Goal: Information Seeking & Learning: Learn about a topic

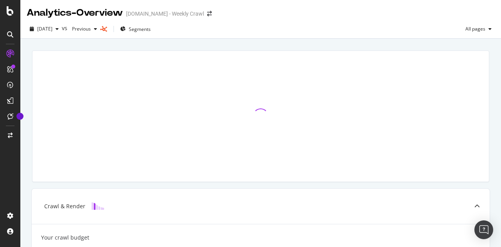
click at [280, 44] on div at bounding box center [260, 116] width 467 height 144
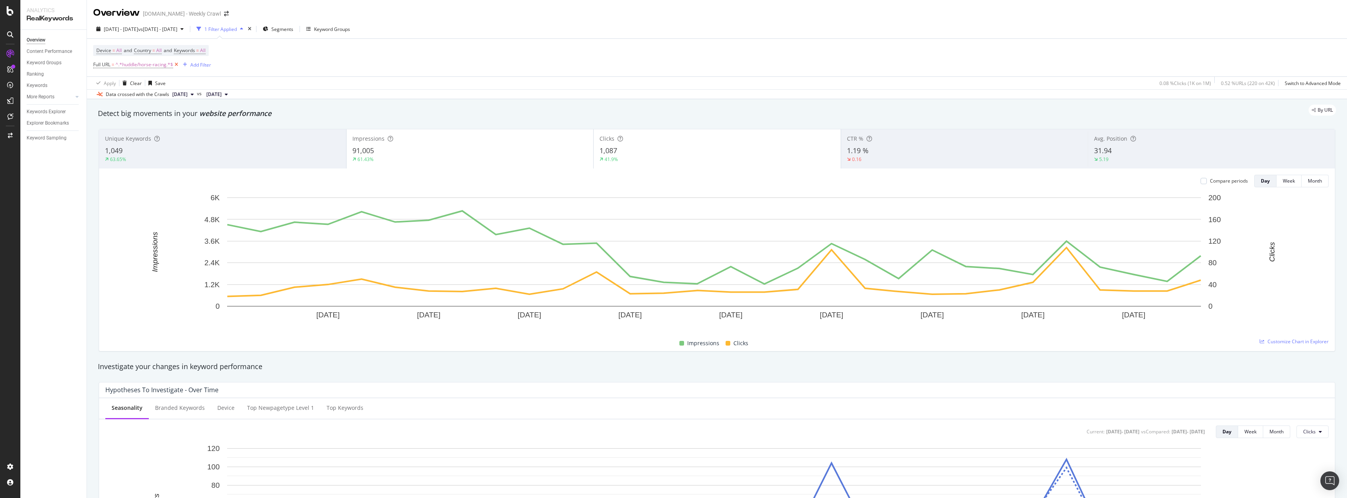
click at [175, 64] on icon at bounding box center [176, 65] width 7 height 8
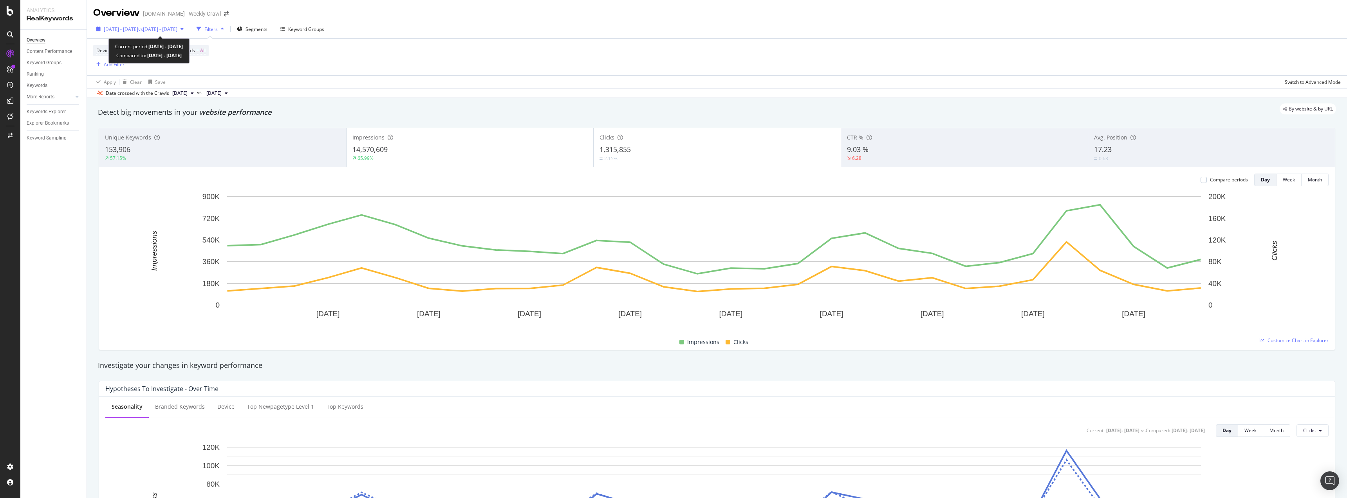
click at [177, 27] on span "vs [DATE] - [DATE]" at bounding box center [157, 29] width 39 height 7
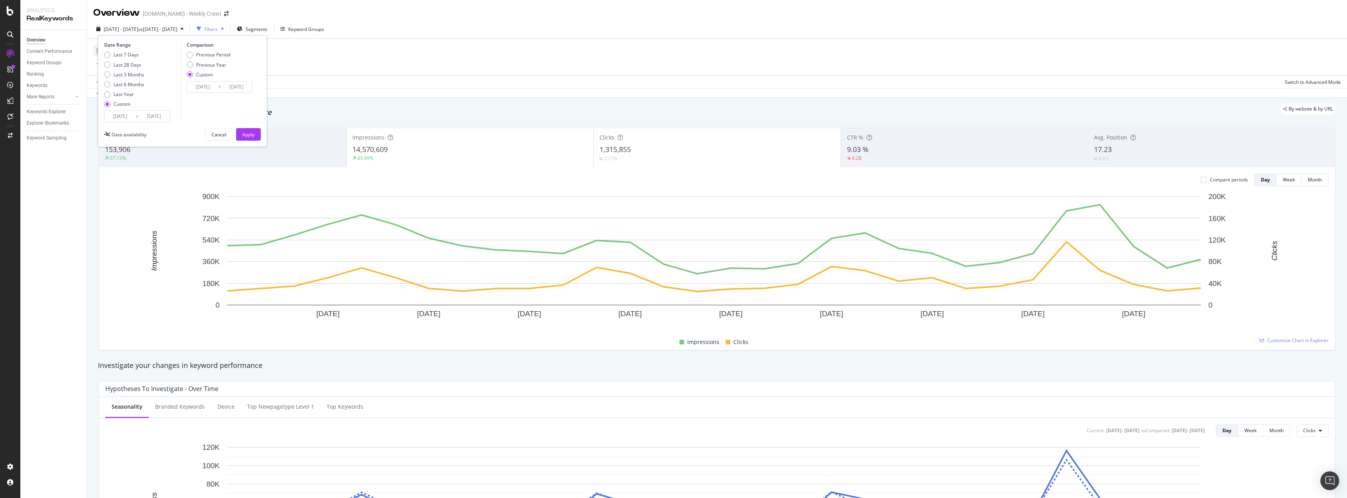
click at [127, 115] on input "[DATE]" at bounding box center [120, 116] width 31 height 11
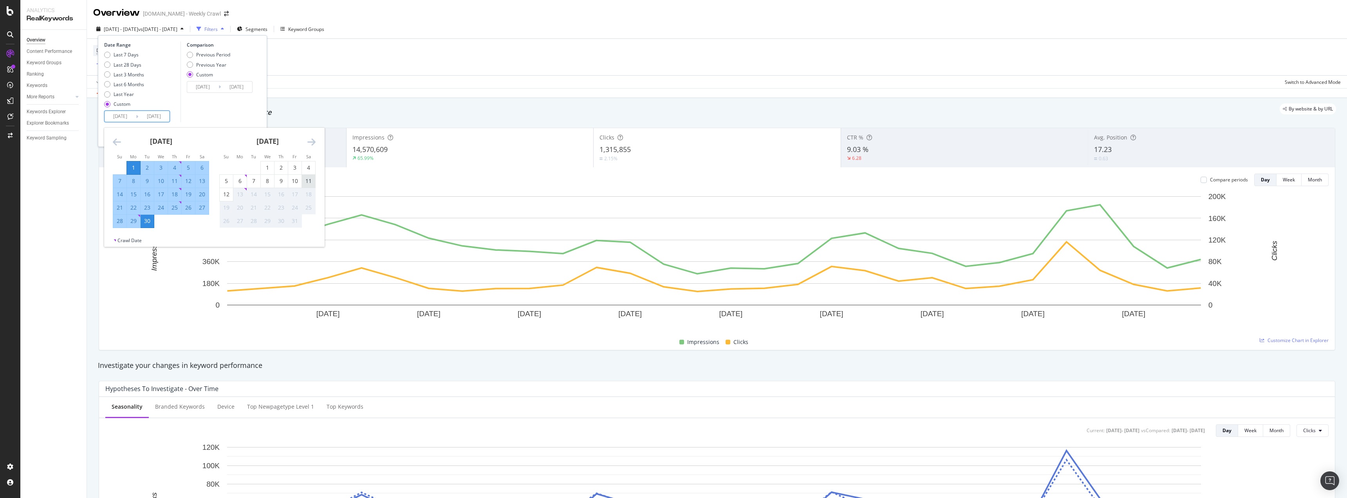
click at [309, 180] on div "11" at bounding box center [308, 181] width 13 height 8
type input "[DATE]"
click at [309, 180] on div "11" at bounding box center [308, 181] width 13 height 8
type input "[DATE]"
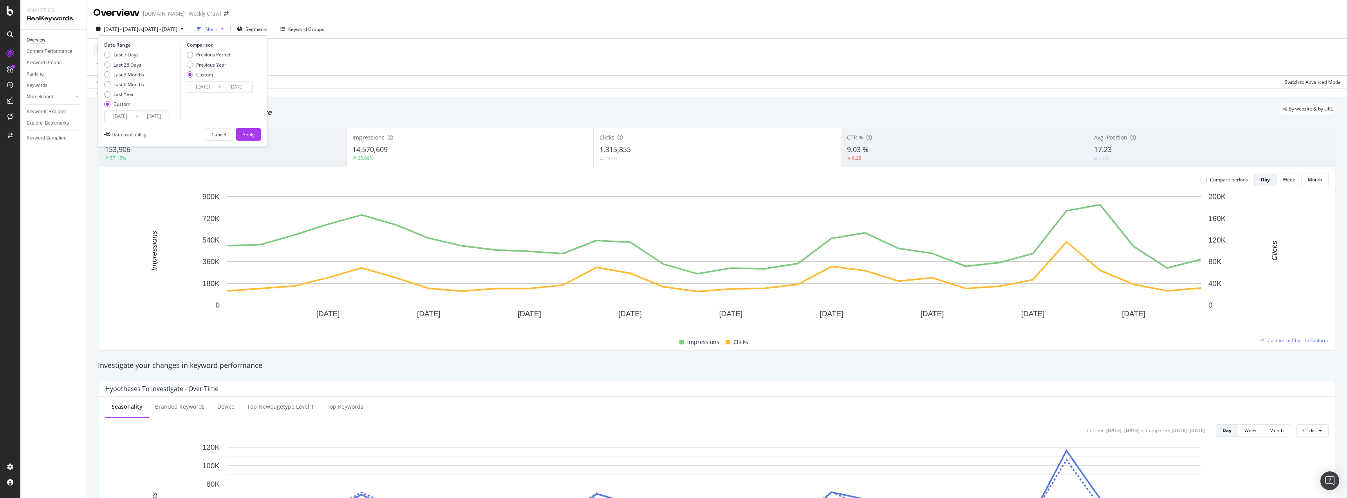
click at [205, 90] on input "[DATE]" at bounding box center [202, 86] width 31 height 11
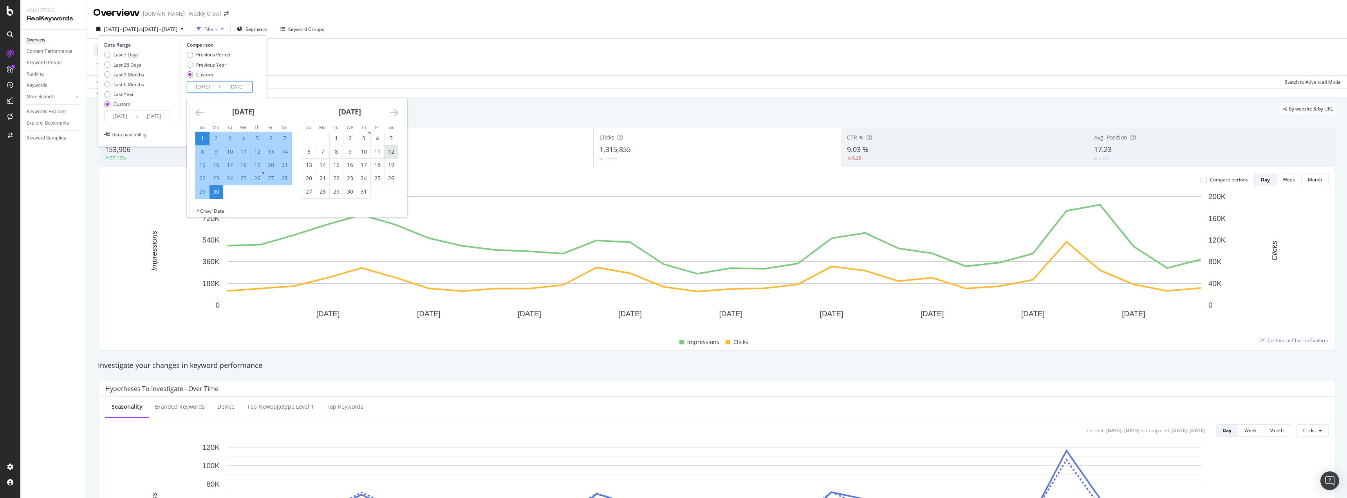
click at [390, 152] on div "12" at bounding box center [390, 152] width 13 height 8
type input "[DATE]"
click at [390, 152] on div "12" at bounding box center [390, 152] width 13 height 8
type input "[DATE]"
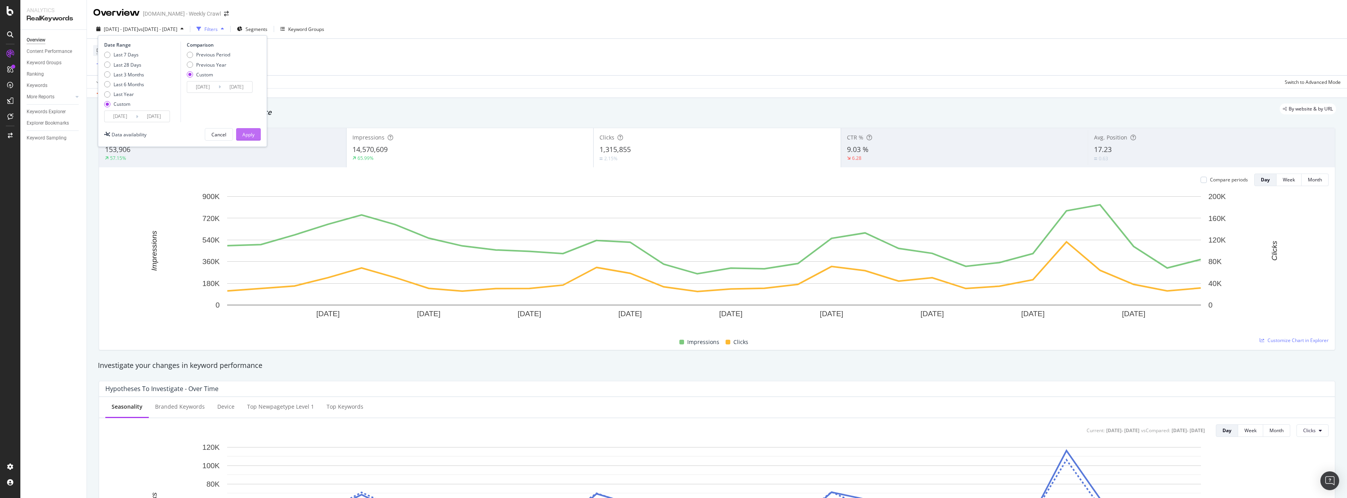
click at [253, 134] on div "Apply" at bounding box center [248, 134] width 12 height 7
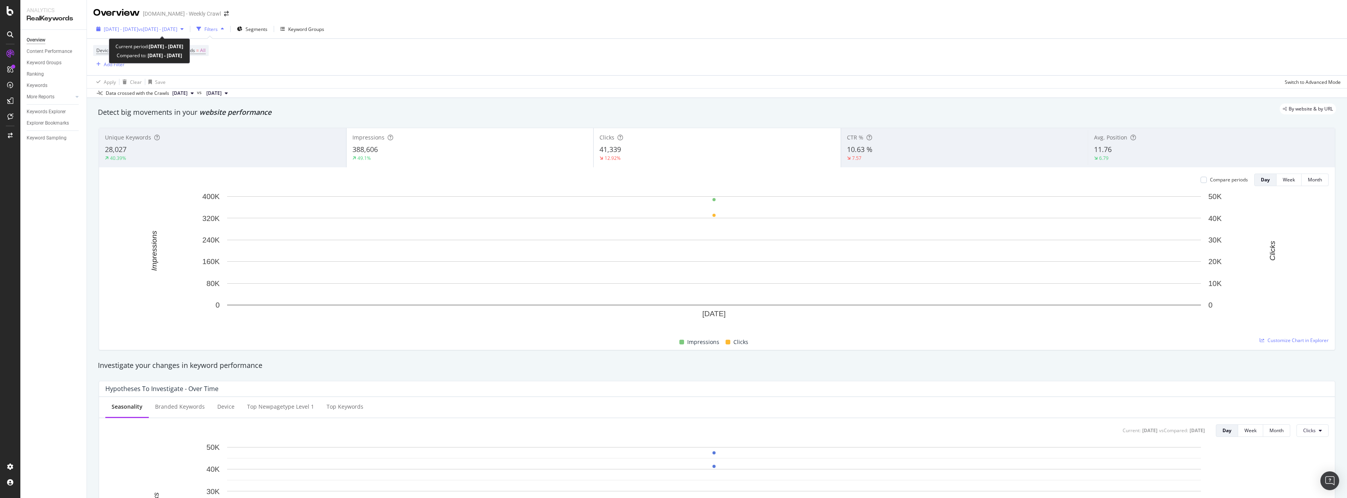
click at [187, 25] on div "[DATE] - [DATE] vs [DATE] - [DATE]" at bounding box center [140, 29] width 94 height 12
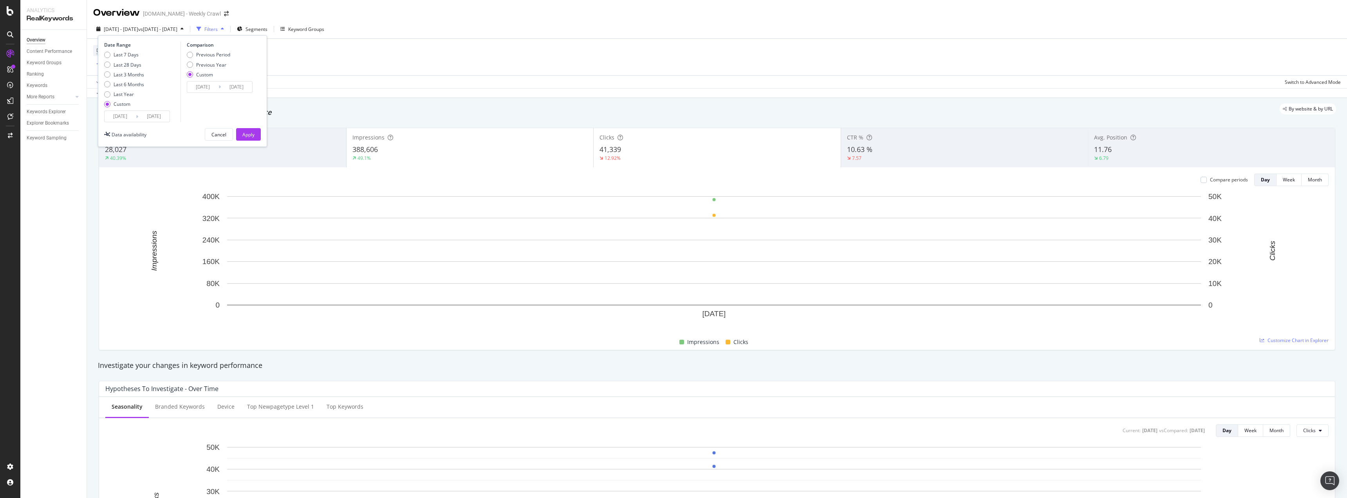
click at [321, 113] on div "By website & by URL" at bounding box center [713, 108] width 1246 height 11
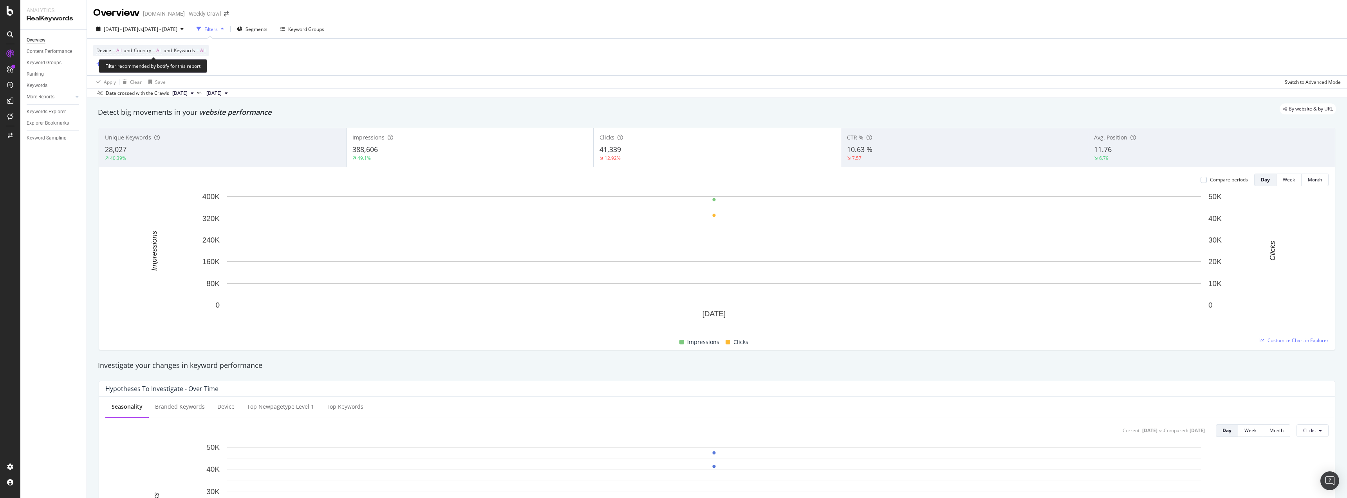
click at [206, 51] on span "All" at bounding box center [202, 50] width 5 height 11
click at [199, 70] on icon "button" at bounding box center [198, 69] width 3 height 5
click at [341, 107] on div "By website & by URL" at bounding box center [713, 108] width 1246 height 11
click at [180, 14] on div "[DOMAIN_NAME] - Weekly Crawl" at bounding box center [182, 14] width 78 height 8
click at [206, 51] on span "All" at bounding box center [202, 50] width 5 height 11
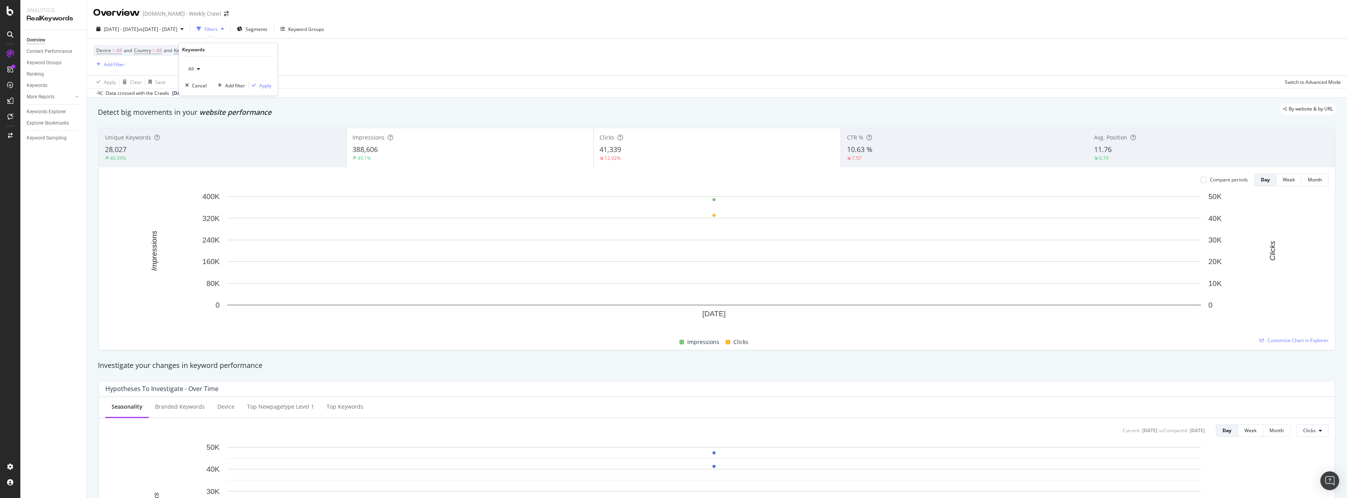
click at [193, 67] on span "All" at bounding box center [189, 68] width 9 height 7
click at [307, 36] on div "[DATE] - [DATE] vs [DATE] - [DATE] Filters Segments Keyword Groups" at bounding box center [717, 31] width 1260 height 16
click at [267, 26] on span "Segments" at bounding box center [256, 29] width 22 height 7
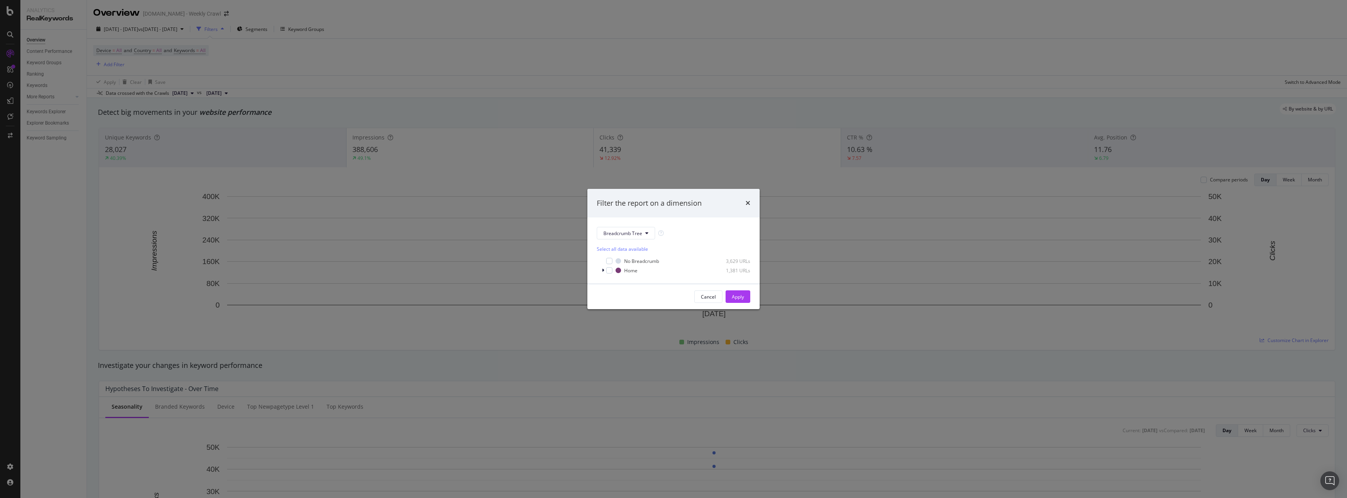
click at [539, 184] on div "Filter the report on a dimension Breadcrumb Tree Select all data available No B…" at bounding box center [673, 249] width 1347 height 498
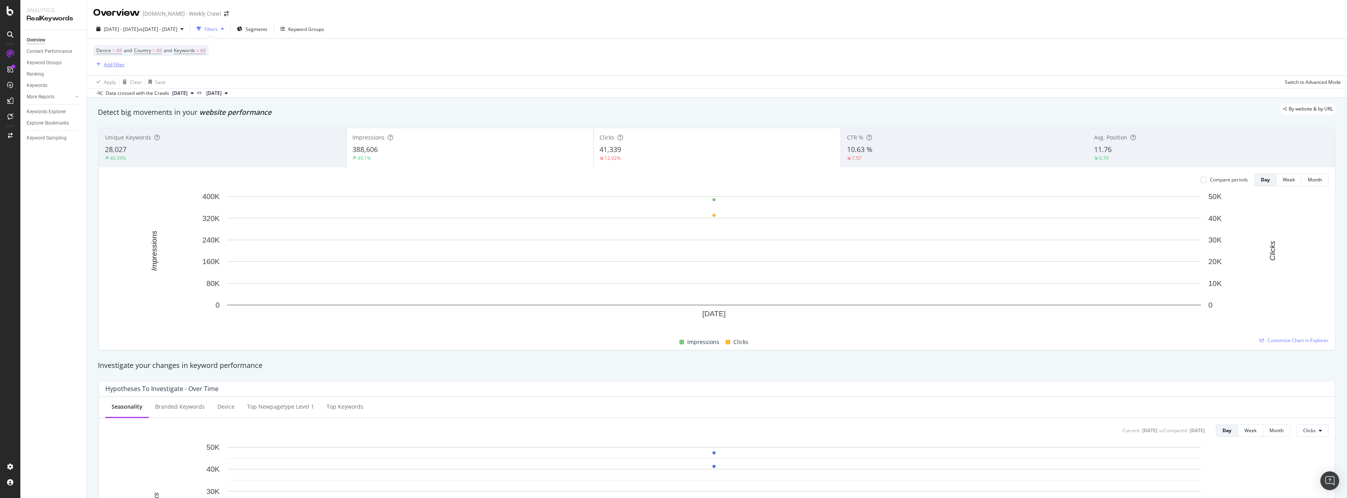
click at [110, 65] on div "Add Filter" at bounding box center [114, 64] width 21 height 7
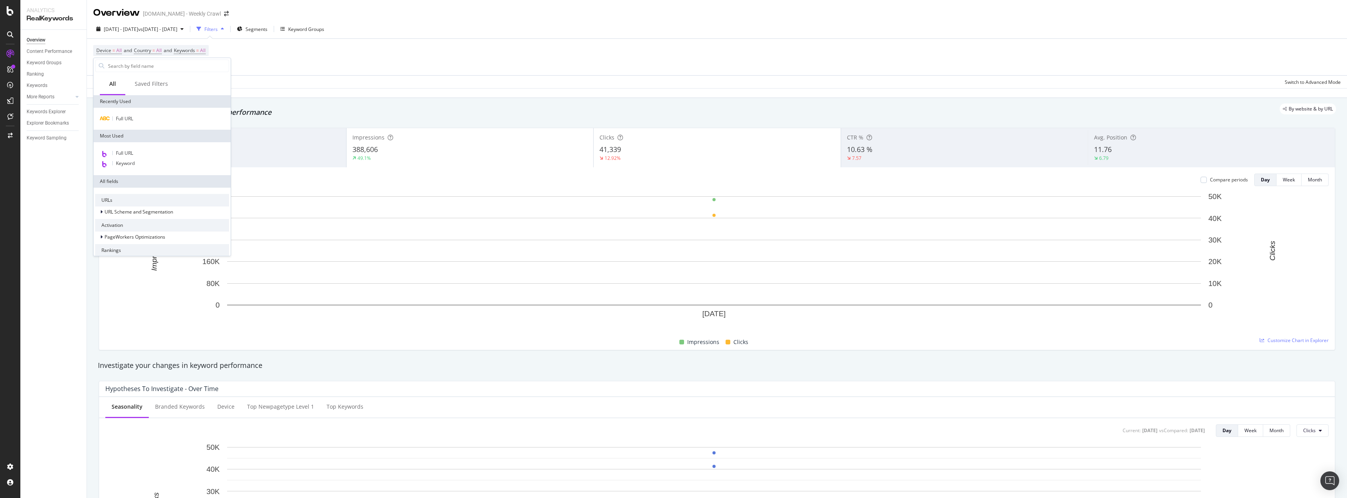
click at [137, 109] on div "Full URL" at bounding box center [162, 119] width 137 height 22
click at [138, 117] on div "Full URL" at bounding box center [162, 118] width 134 height 9
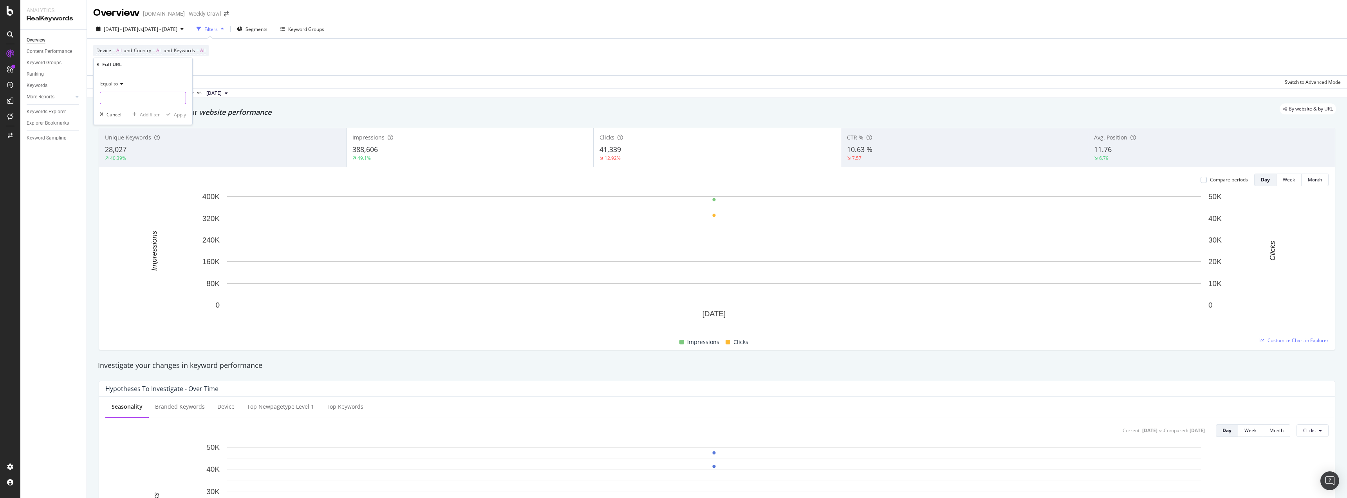
click at [147, 102] on input "text" at bounding box center [142, 98] width 85 height 13
type input "/huddle"
click at [175, 118] on div "Apply" at bounding box center [174, 114] width 23 height 7
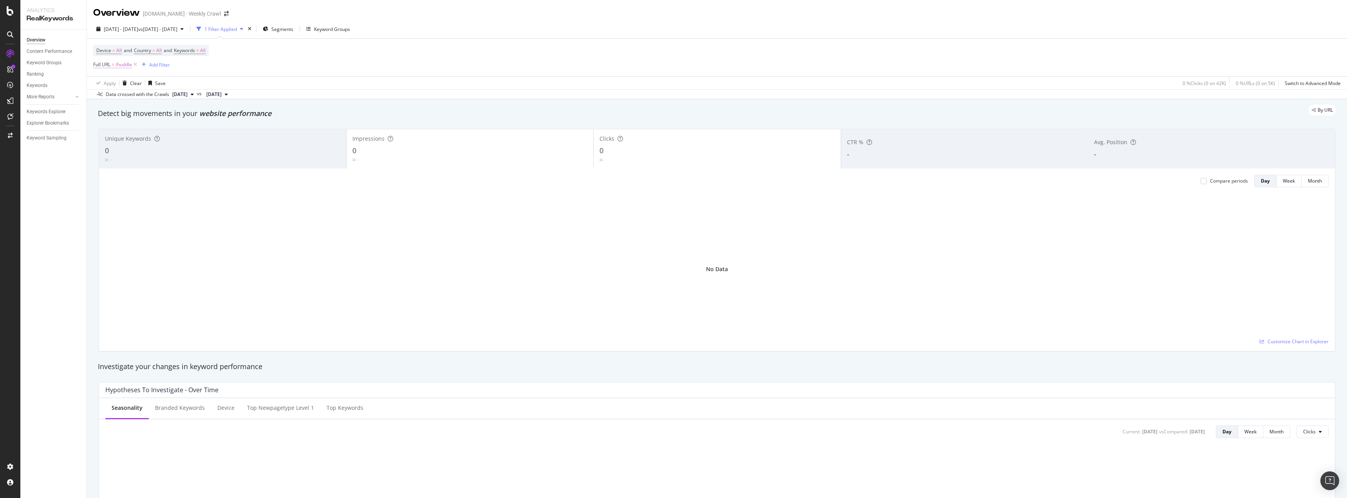
click at [117, 62] on span "/huddle" at bounding box center [124, 64] width 16 height 11
click at [112, 81] on span "Equal to" at bounding box center [109, 82] width 18 height 7
click at [144, 158] on div "Contains" at bounding box center [144, 160] width 84 height 10
click at [180, 114] on div "Apply" at bounding box center [180, 113] width 12 height 7
drag, startPoint x: 148, startPoint y: 63, endPoint x: 148, endPoint y: 74, distance: 11.0
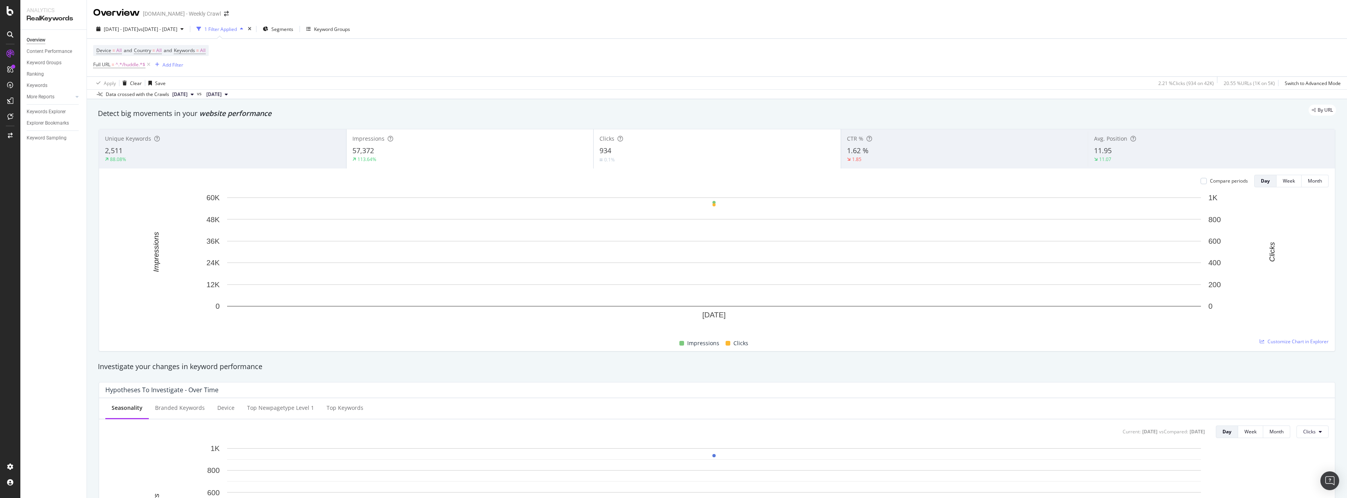
click at [148, 63] on icon at bounding box center [148, 65] width 7 height 8
click at [206, 49] on span "All" at bounding box center [202, 50] width 5 height 11
click at [300, 61] on div "Device = All and Country = All and Keywords = All Add Filter" at bounding box center [716, 57] width 1247 height 36
click at [204, 50] on span "Keywords = All" at bounding box center [190, 50] width 32 height 7
click at [197, 65] on div "All" at bounding box center [194, 69] width 18 height 12
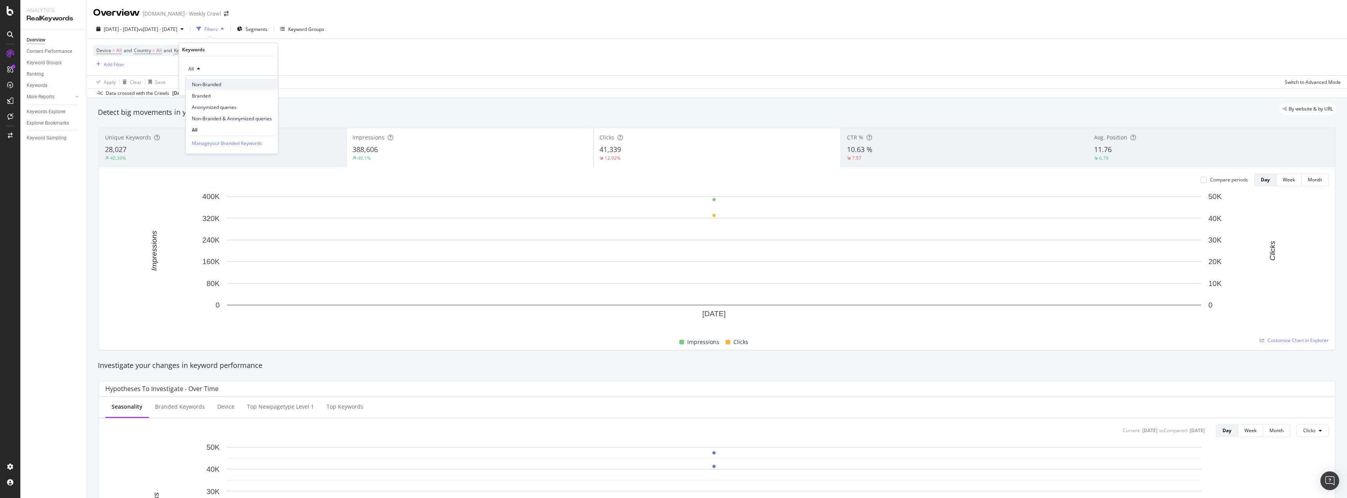
click at [231, 84] on span "Non-Branded" at bounding box center [232, 84] width 80 height 7
click at [263, 87] on div "Apply" at bounding box center [265, 85] width 12 height 7
click at [1186, 142] on div "Avg. Position 13.68 0.5" at bounding box center [1211, 147] width 247 height 35
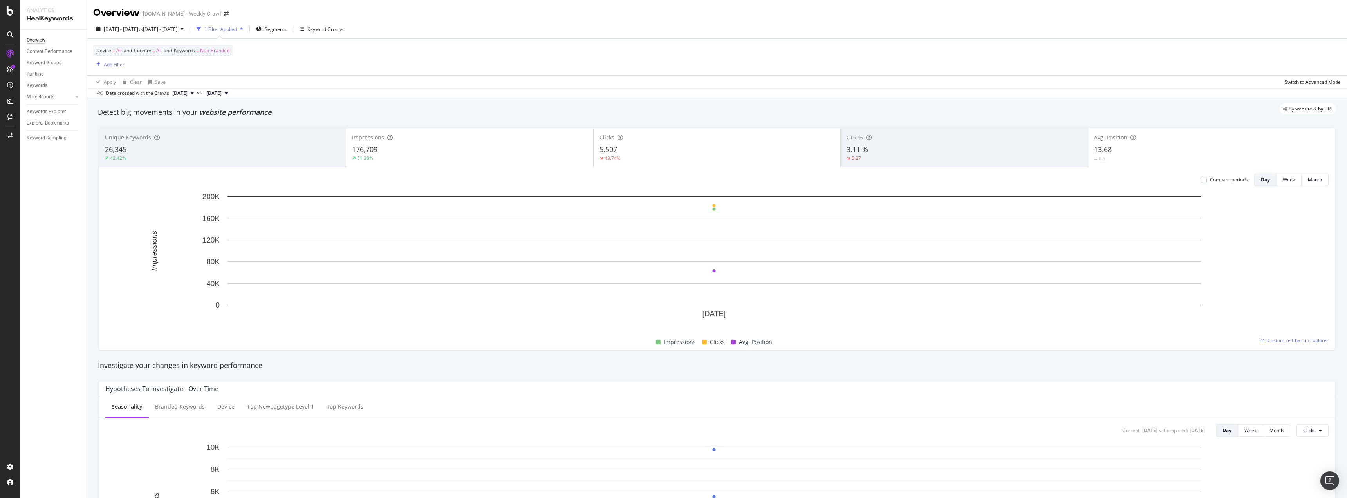
click at [1005, 138] on div "CTR %" at bounding box center [963, 138] width 235 height 8
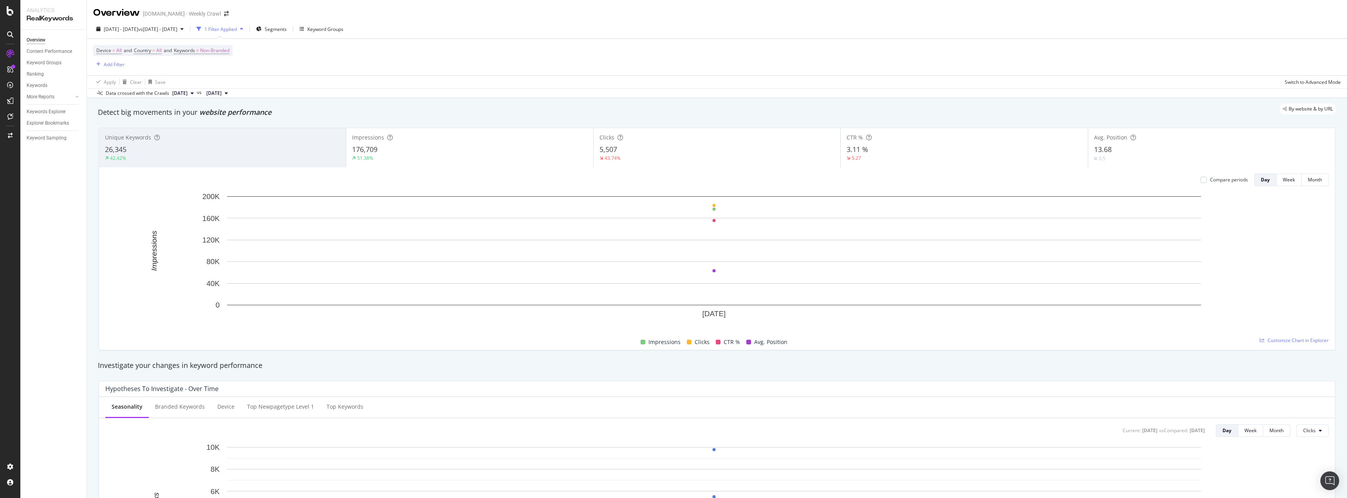
click at [229, 134] on div "Unique Keywords" at bounding box center [222, 138] width 235 height 8
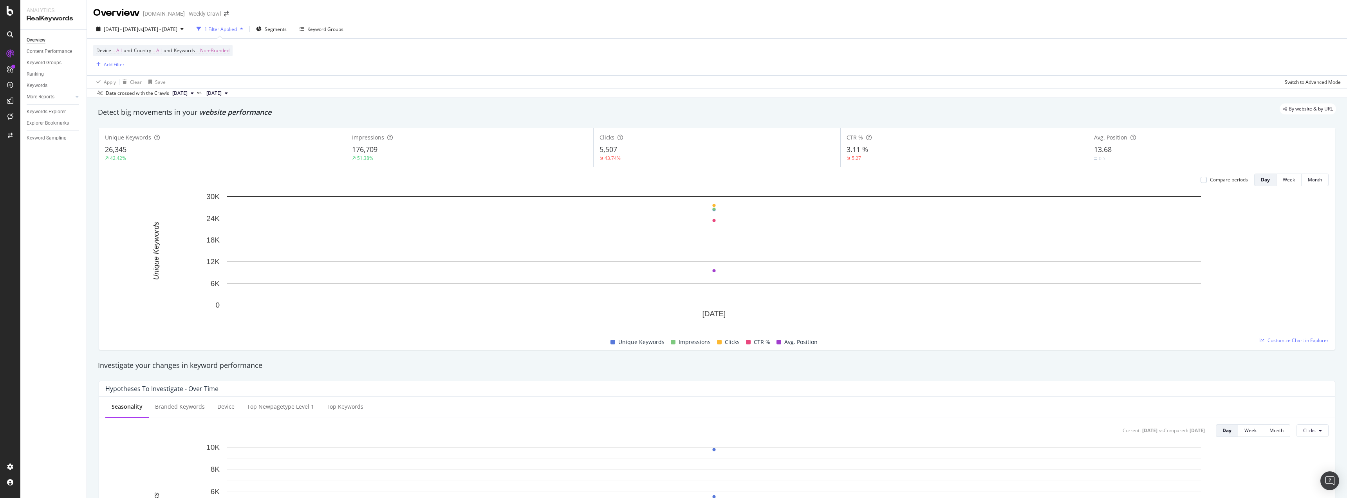
click at [228, 92] on icon at bounding box center [226, 93] width 3 height 5
click at [1285, 82] on div "Switch to Advanced Mode" at bounding box center [1313, 82] width 56 height 7
click at [1290, 83] on div "Switch back to Simple mode" at bounding box center [1310, 82] width 61 height 7
click at [715, 327] on icon "plus" at bounding box center [713, 328] width 4 height 5
click at [787, 319] on rect "A chart." at bounding box center [713, 260] width 1217 height 136
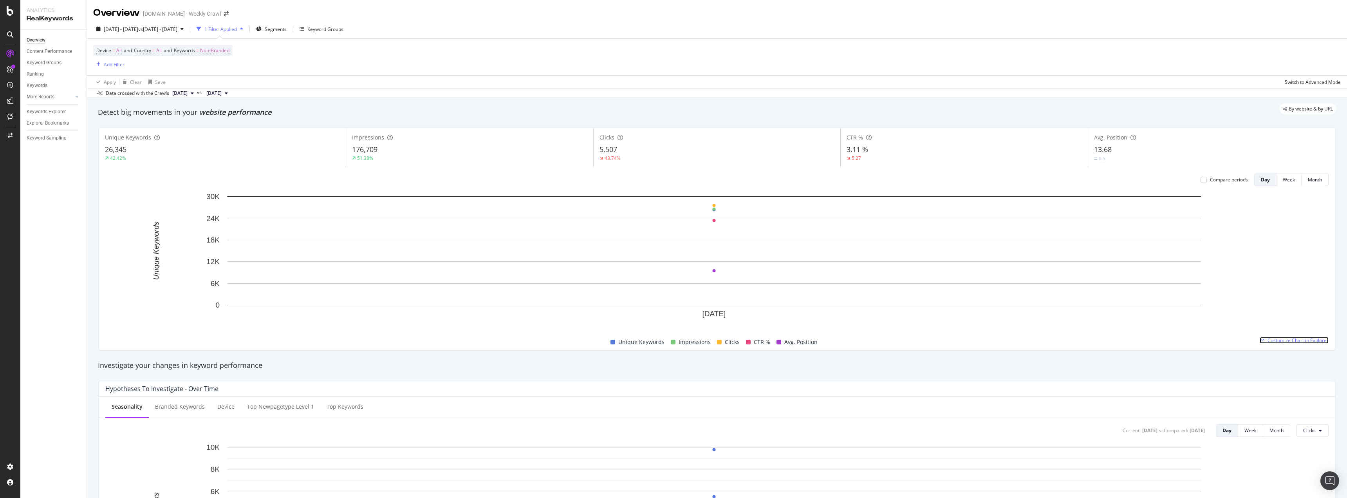
click at [1300, 342] on span "Customize Chart in Explorer" at bounding box center [1297, 340] width 61 height 7
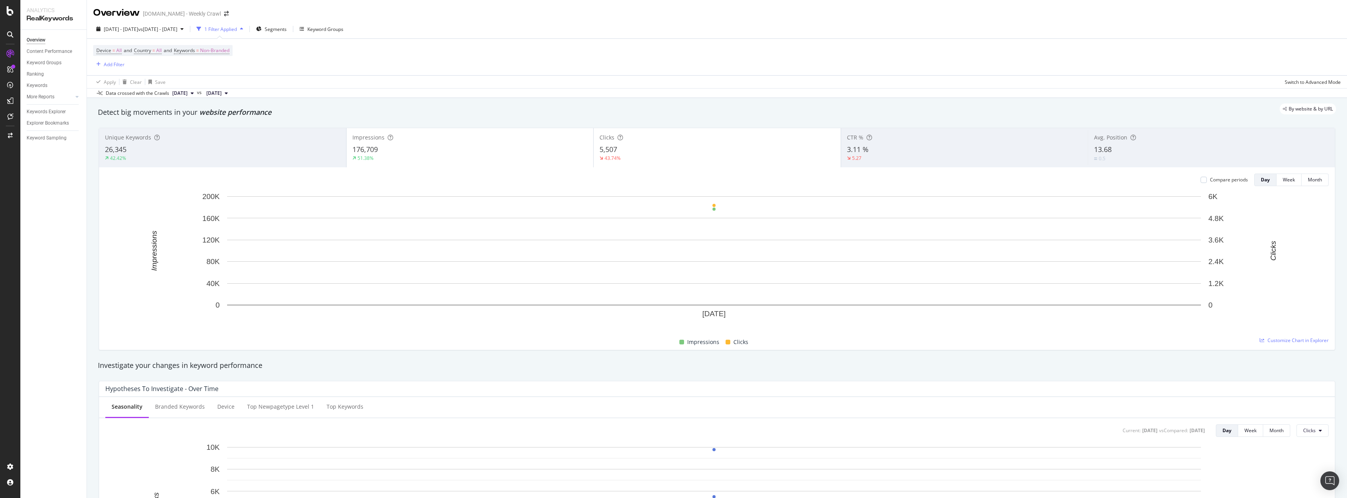
drag, startPoint x: 23, startPoint y: 433, endPoint x: 52, endPoint y: 180, distance: 254.6
click at [52, 180] on div "Overview Content Performance Keyword Groups Ranking Keywords More Reports Count…" at bounding box center [53, 264] width 66 height 468
click at [220, 51] on span "Non-Branded" at bounding box center [214, 50] width 29 height 11
click at [223, 68] on icon "button" at bounding box center [222, 69] width 3 height 5
click at [217, 132] on span "All" at bounding box center [232, 129] width 80 height 7
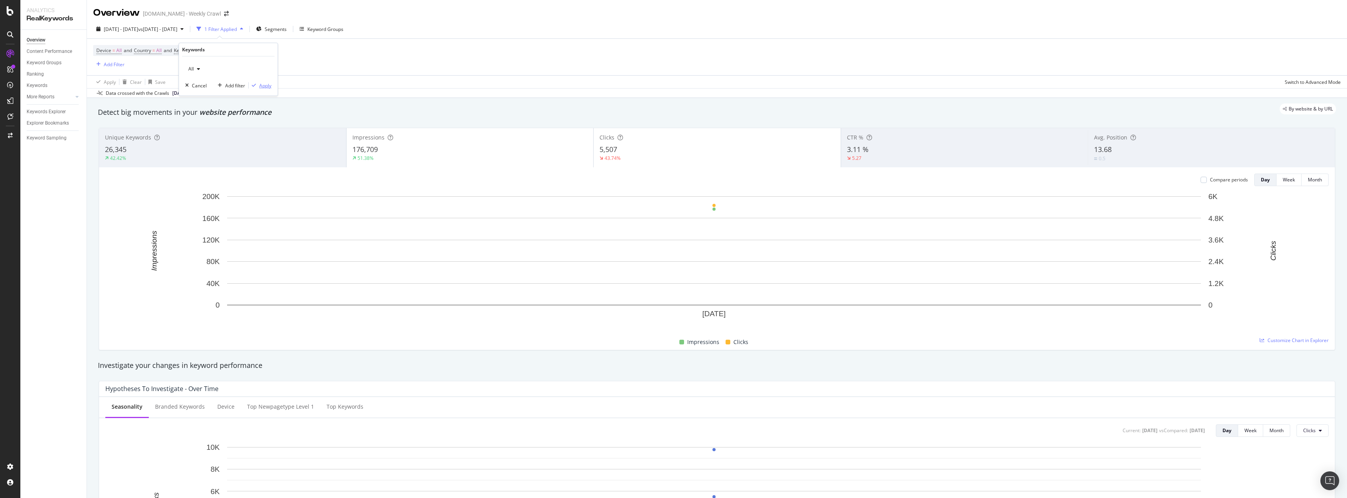
click at [263, 87] on div "Apply" at bounding box center [265, 85] width 12 height 7
click at [110, 65] on div "Add Filter" at bounding box center [114, 64] width 21 height 7
click at [171, 134] on span "URL Scheme and Segmentation" at bounding box center [139, 133] width 69 height 7
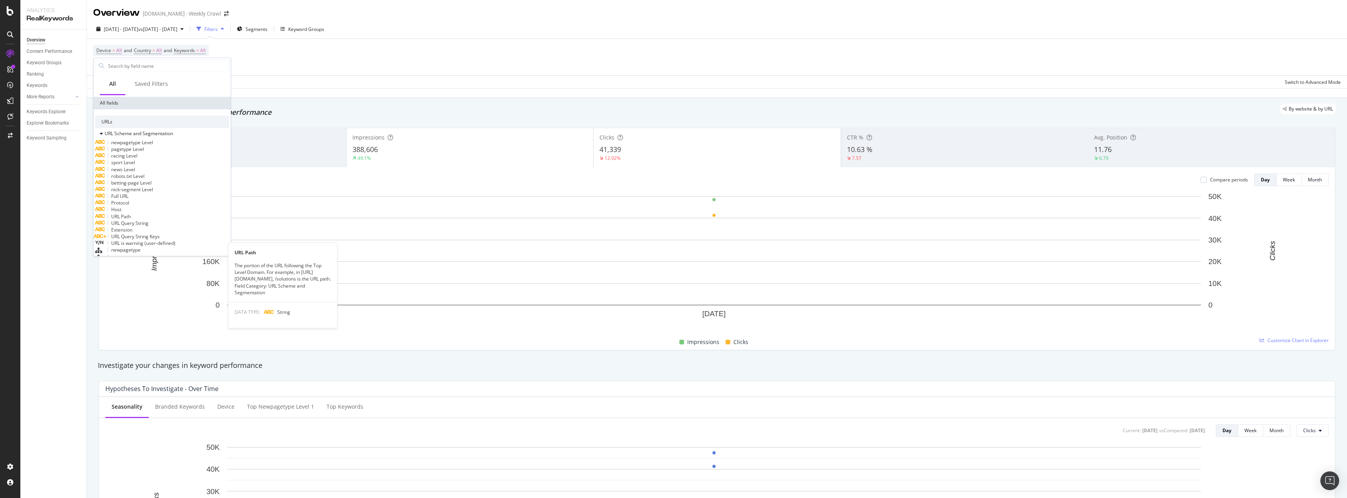
click at [148, 220] on div "URL Path" at bounding box center [162, 216] width 134 height 7
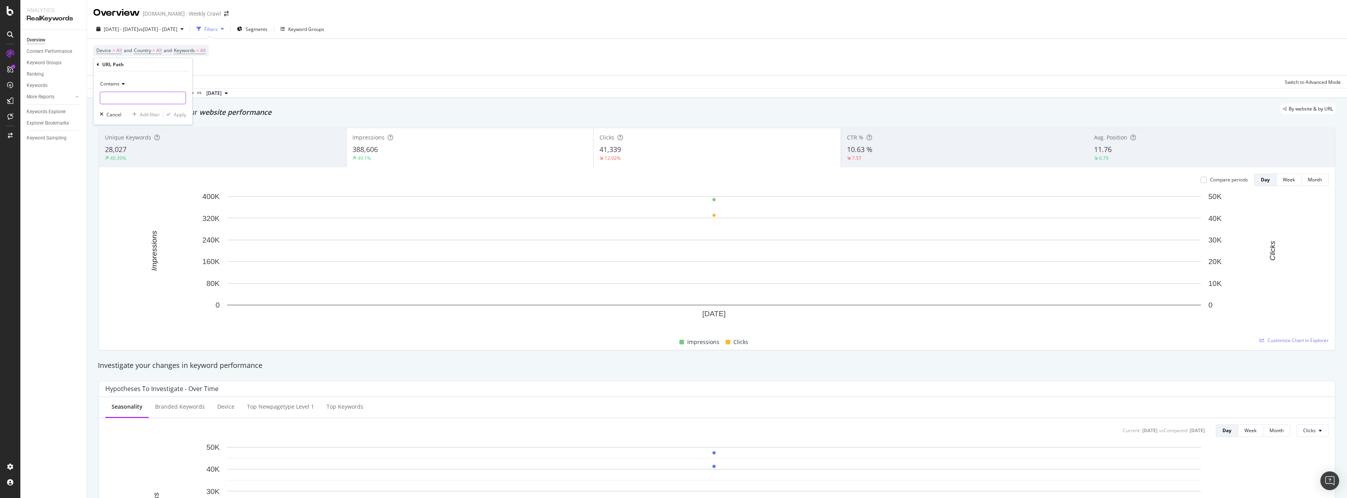
click at [125, 96] on input "text" at bounding box center [142, 98] width 85 height 13
type input "/huddle"
click at [177, 115] on div "Apply" at bounding box center [180, 114] width 12 height 7
click at [188, 94] on span "[DATE]" at bounding box center [179, 94] width 15 height 7
click at [239, 118] on div "[DATE] 20.8K URLs" at bounding box center [211, 120] width 93 height 11
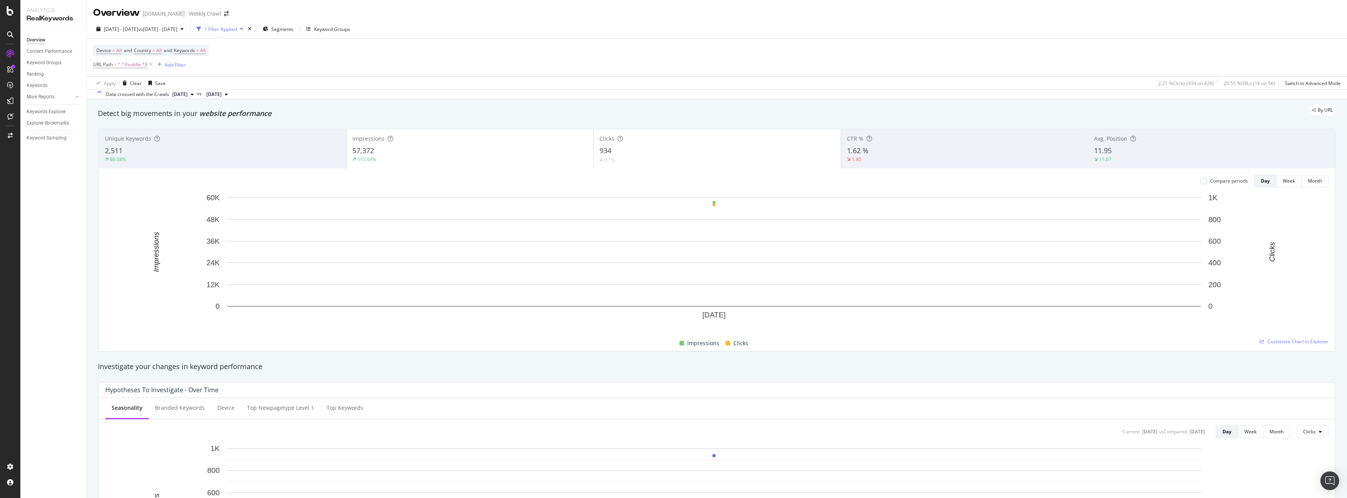
click at [285, 105] on div "By URL" at bounding box center [713, 110] width 1246 height 11
click at [222, 96] on span "[DATE]" at bounding box center [213, 94] width 15 height 7
click at [269, 119] on div "20.8K URLs" at bounding box center [279, 120] width 24 height 7
click at [331, 110] on div "By URL" at bounding box center [713, 110] width 1246 height 11
click at [194, 94] on icon at bounding box center [192, 94] width 3 height 5
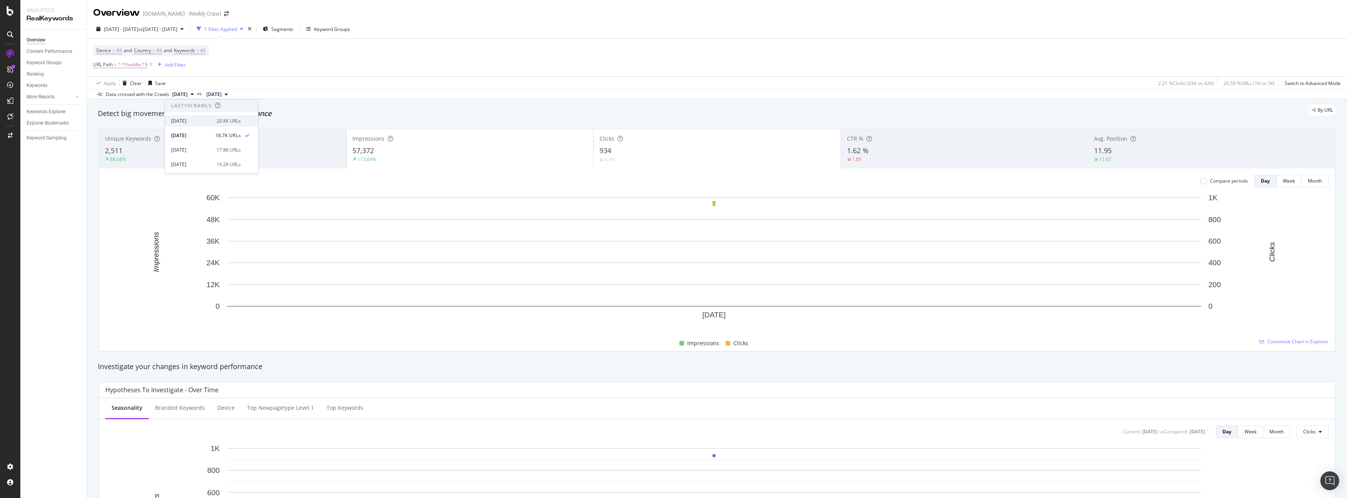
click at [242, 117] on span at bounding box center [246, 120] width 9 height 9
drag, startPoint x: 152, startPoint y: 65, endPoint x: 363, endPoint y: 67, distance: 211.4
click at [152, 65] on icon at bounding box center [151, 65] width 7 height 8
click at [206, 47] on span "All" at bounding box center [202, 50] width 5 height 11
click at [196, 67] on div "button" at bounding box center [198, 69] width 9 height 5
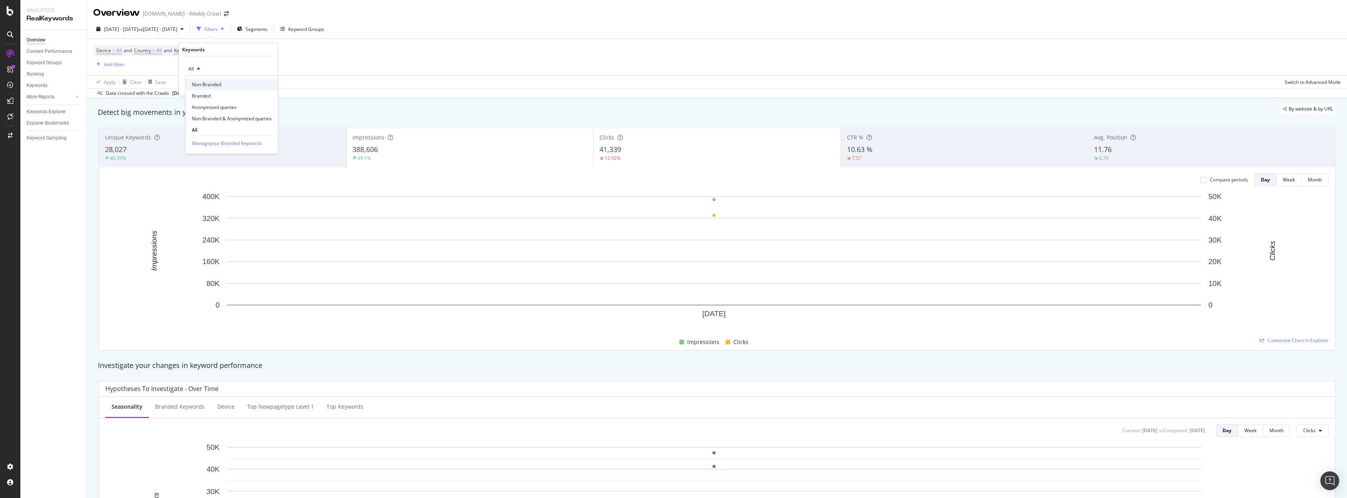
click at [233, 85] on span "Non-Branded" at bounding box center [232, 84] width 80 height 7
click at [267, 86] on div "Apply" at bounding box center [265, 85] width 12 height 7
click at [220, 52] on span "Non-Branded" at bounding box center [214, 50] width 29 height 11
click at [312, 77] on div "Apply Clear Save Switch to Advanced Mode" at bounding box center [717, 81] width 1260 height 13
click at [213, 51] on span "Non-Branded" at bounding box center [214, 50] width 29 height 11
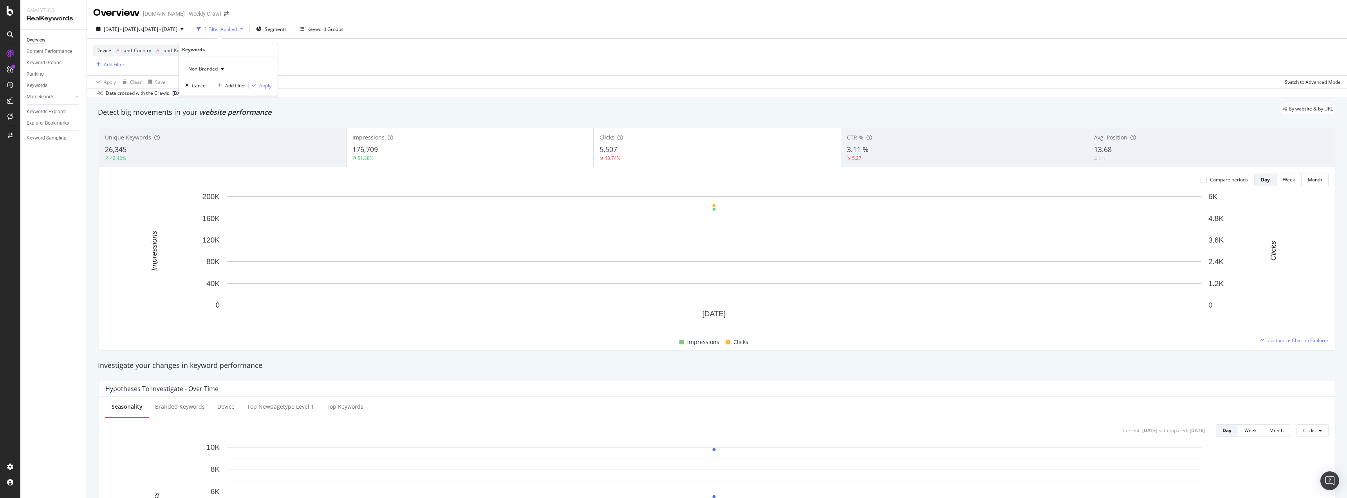
click at [199, 67] on span "Non-Branded" at bounding box center [201, 68] width 32 height 7
click at [124, 70] on div "Device = All and Country = All and Keywords = Non-Branded Add Filter" at bounding box center [716, 57] width 1247 height 36
click at [115, 66] on div "Add Filter" at bounding box center [114, 64] width 21 height 7
click at [157, 143] on span "URL Scheme and Segmentation" at bounding box center [139, 142] width 69 height 7
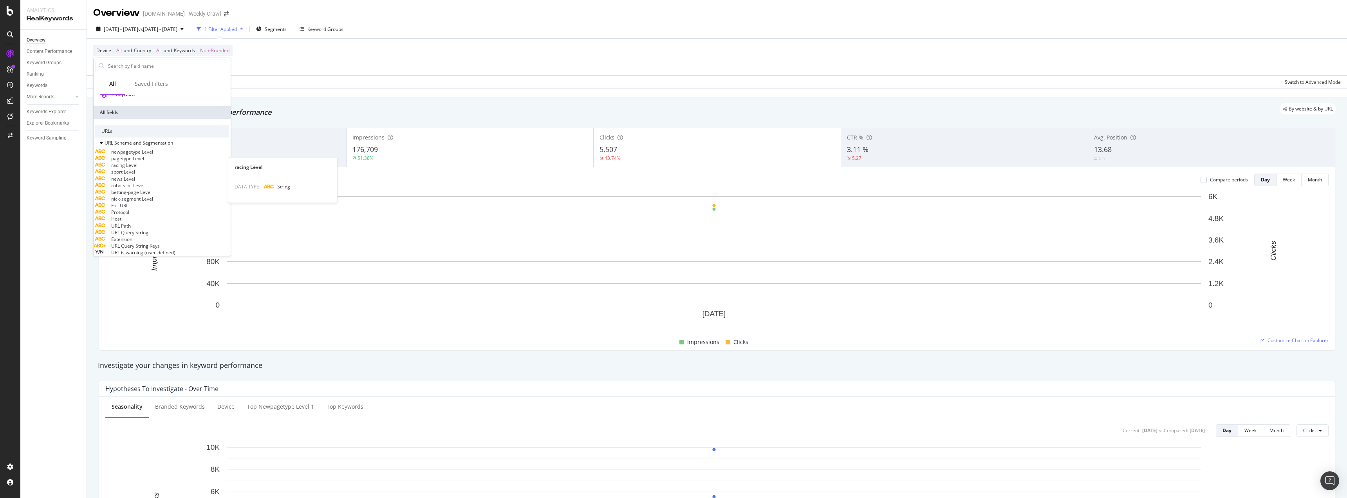
scroll to position [117, 0]
click at [165, 190] on div "URL Path" at bounding box center [162, 186] width 134 height 7
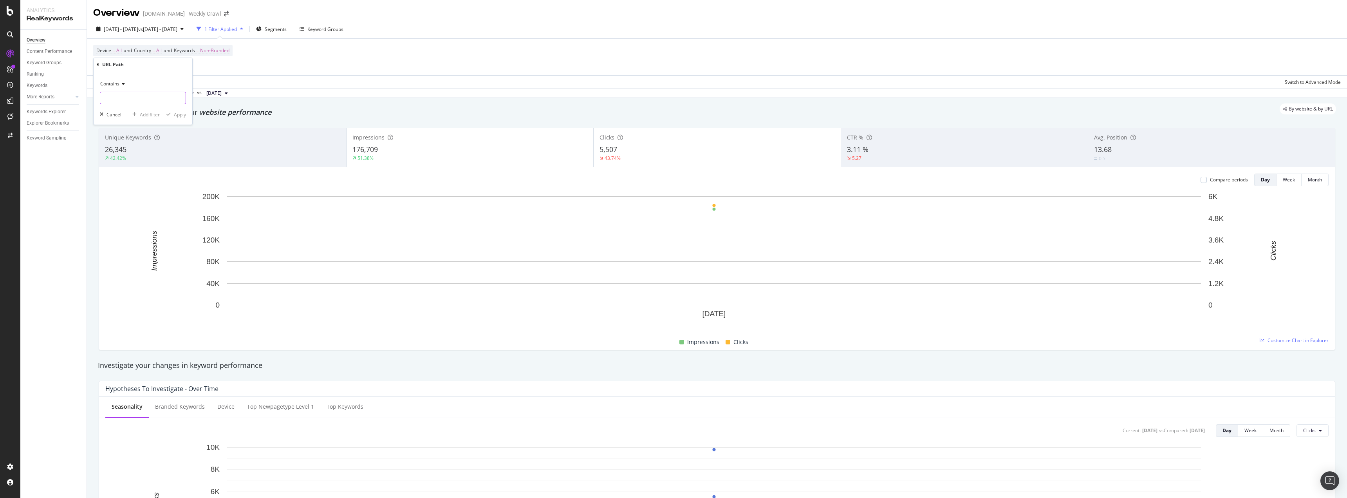
click at [147, 101] on input "text" at bounding box center [142, 98] width 85 height 13
type input "/huddle"
click at [177, 114] on div "Apply" at bounding box center [180, 114] width 12 height 7
click at [123, 66] on span "^.*/huddle.*$" at bounding box center [133, 64] width 30 height 11
click at [126, 96] on input "/huddle" at bounding box center [137, 97] width 74 height 13
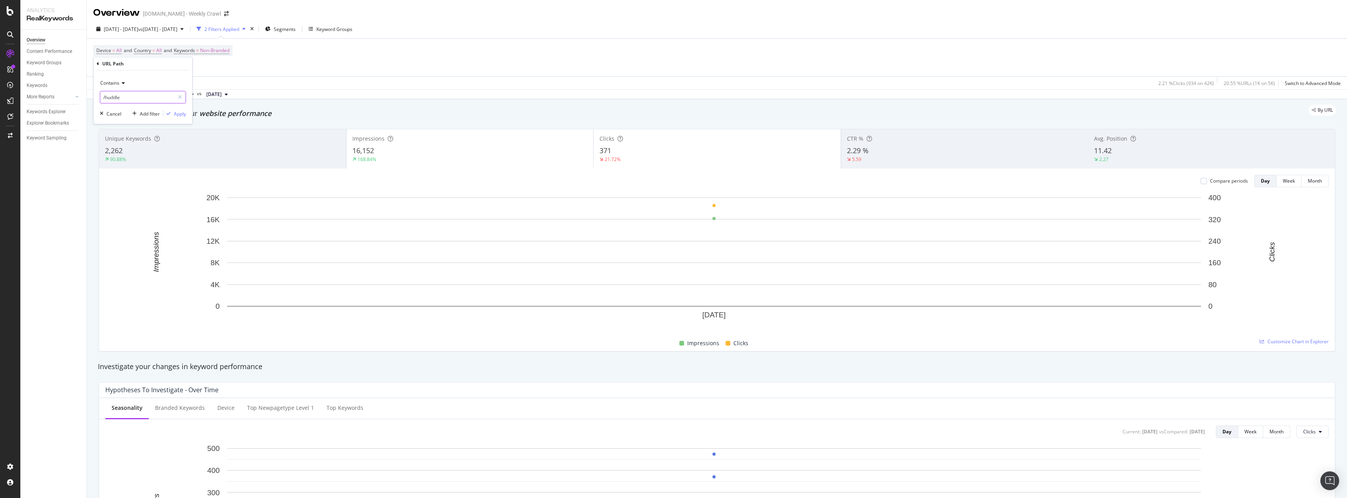
click at [126, 96] on input "/huddle" at bounding box center [137, 97] width 74 height 13
paste input "[URL][DOMAIN_NAME]"
drag, startPoint x: 124, startPoint y: 96, endPoint x: 105, endPoint y: 98, distance: 19.7
click at [105, 98] on input "[URL][DOMAIN_NAME]" at bounding box center [137, 97] width 74 height 13
type input "/huddle/horse-racing"
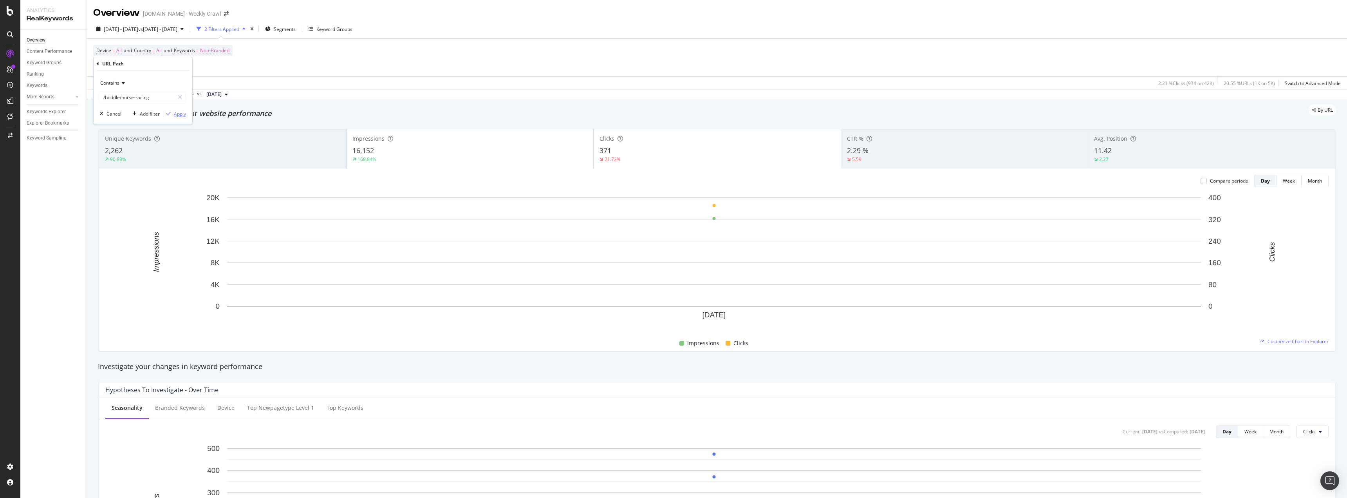
click at [182, 112] on div "Apply" at bounding box center [180, 113] width 12 height 7
click at [148, 61] on span "^.*/huddle/horse-racing.*$" at bounding box center [147, 64] width 59 height 11
click at [158, 95] on input "/huddle/horse-racing" at bounding box center [137, 97] width 74 height 13
type input "/huddle"
click at [181, 114] on div "Apply" at bounding box center [180, 113] width 12 height 7
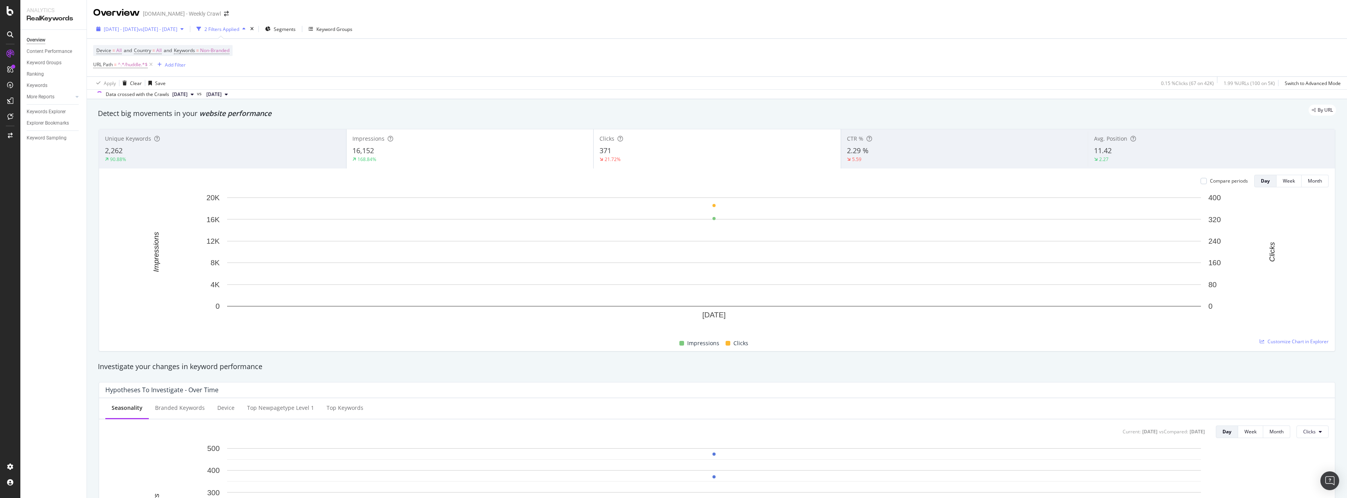
click at [164, 26] on span "vs [DATE] - [DATE]" at bounding box center [157, 29] width 39 height 7
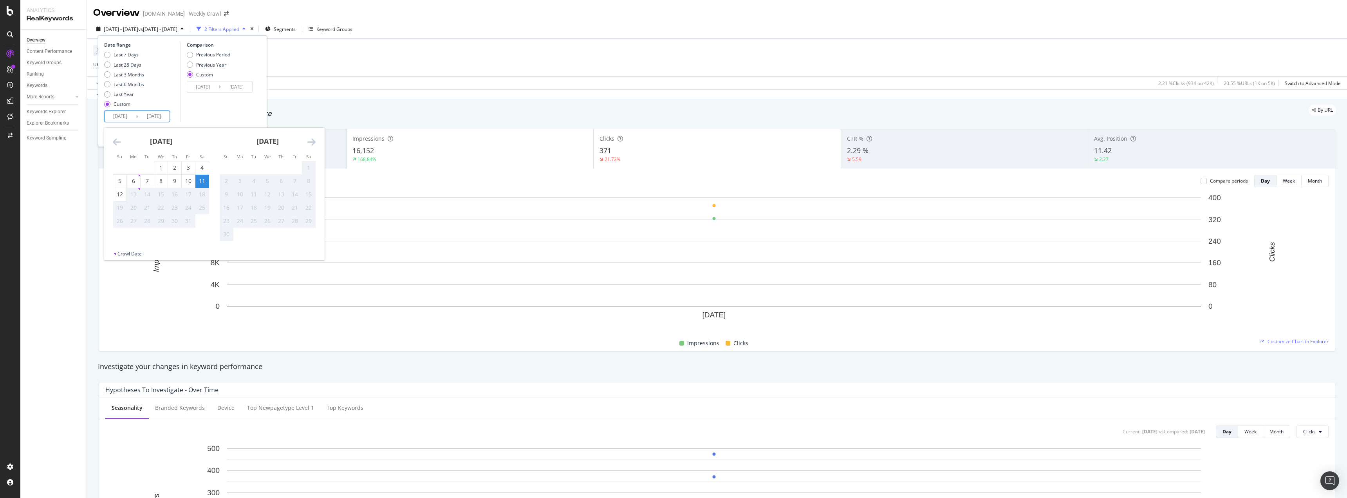
click at [119, 114] on input "[DATE]" at bounding box center [120, 116] width 31 height 11
click at [117, 140] on icon "Move backward to switch to the previous month." at bounding box center [117, 141] width 8 height 9
click at [200, 209] on div "27" at bounding box center [201, 208] width 13 height 8
type input "[DATE]"
click at [308, 180] on div "11" at bounding box center [308, 181] width 13 height 8
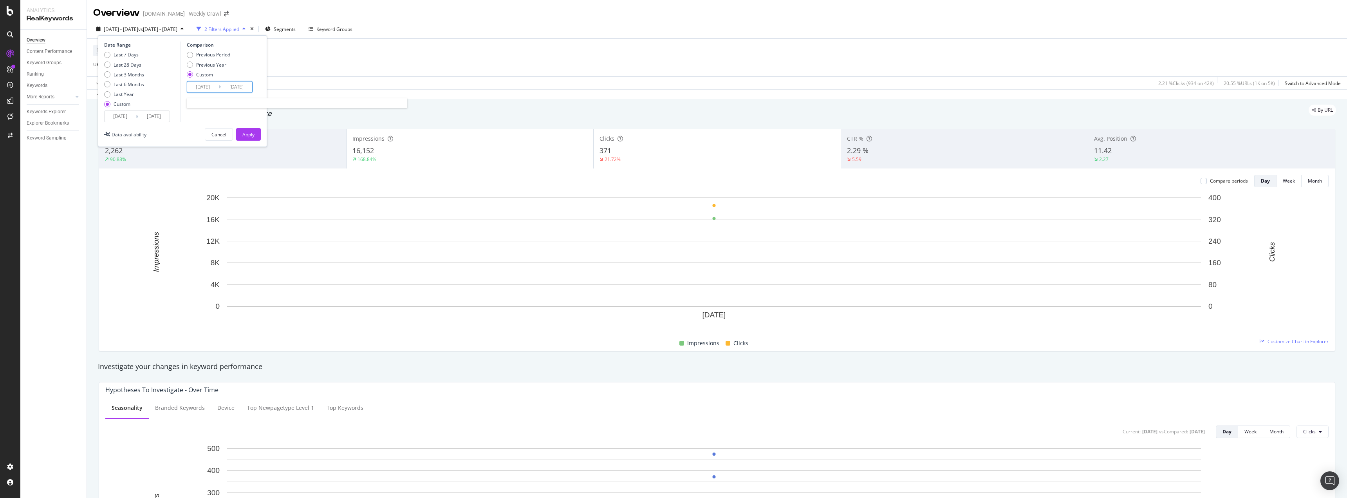
click at [210, 86] on input "[DATE]" at bounding box center [202, 86] width 31 height 11
click at [197, 112] on icon "Move backward to switch to the previous month." at bounding box center [199, 112] width 8 height 9
click at [278, 179] on div "28" at bounding box center [284, 178] width 13 height 8
type input "[DATE]"
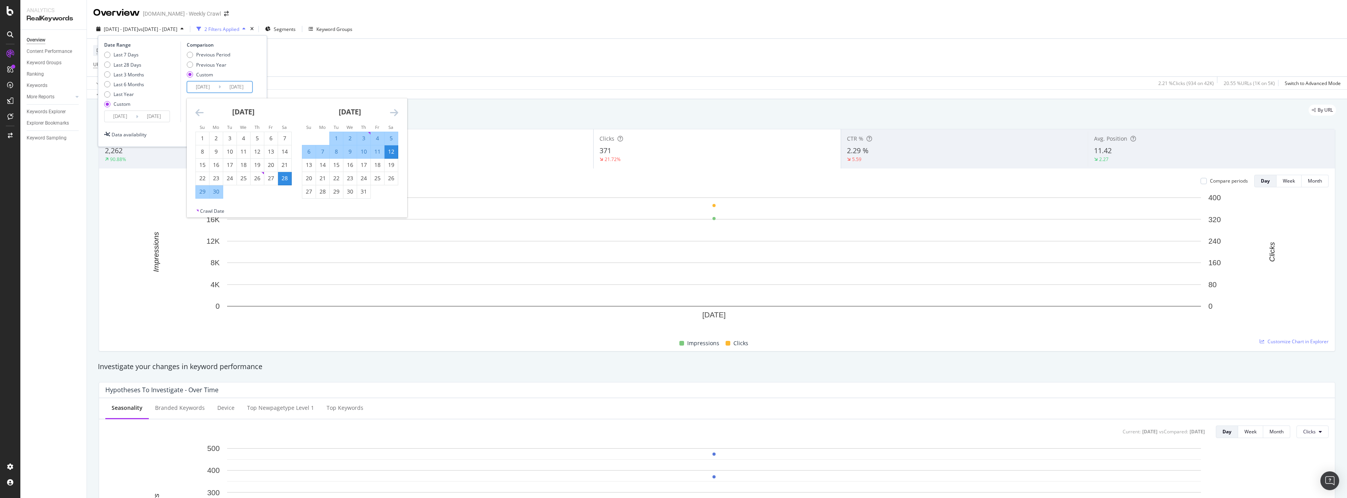
click at [387, 148] on div "12" at bounding box center [390, 152] width 13 height 8
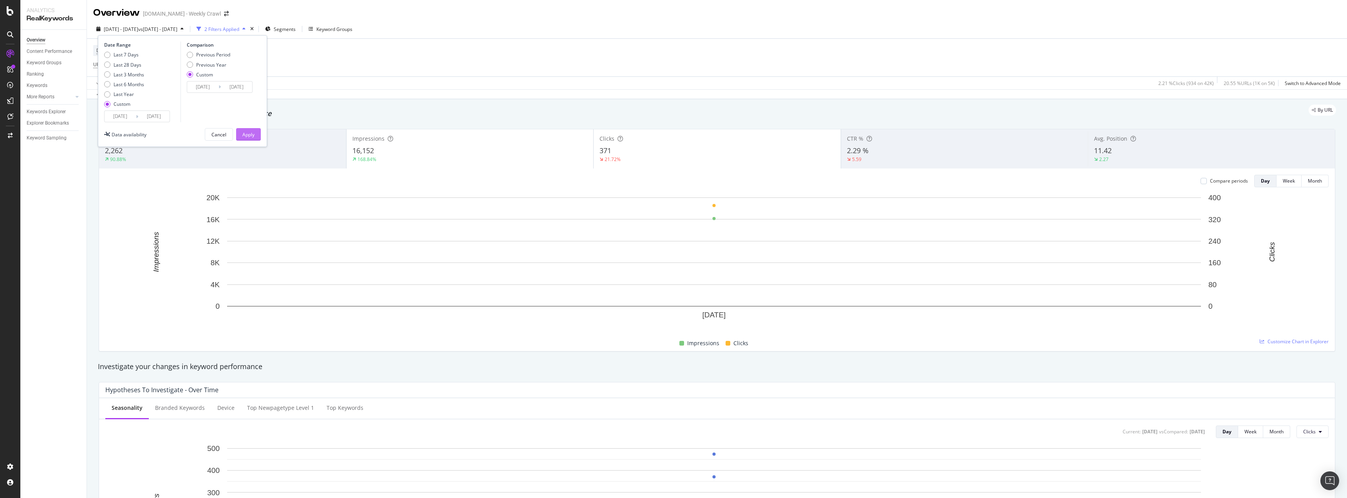
click at [253, 132] on div "Apply" at bounding box center [248, 134] width 12 height 7
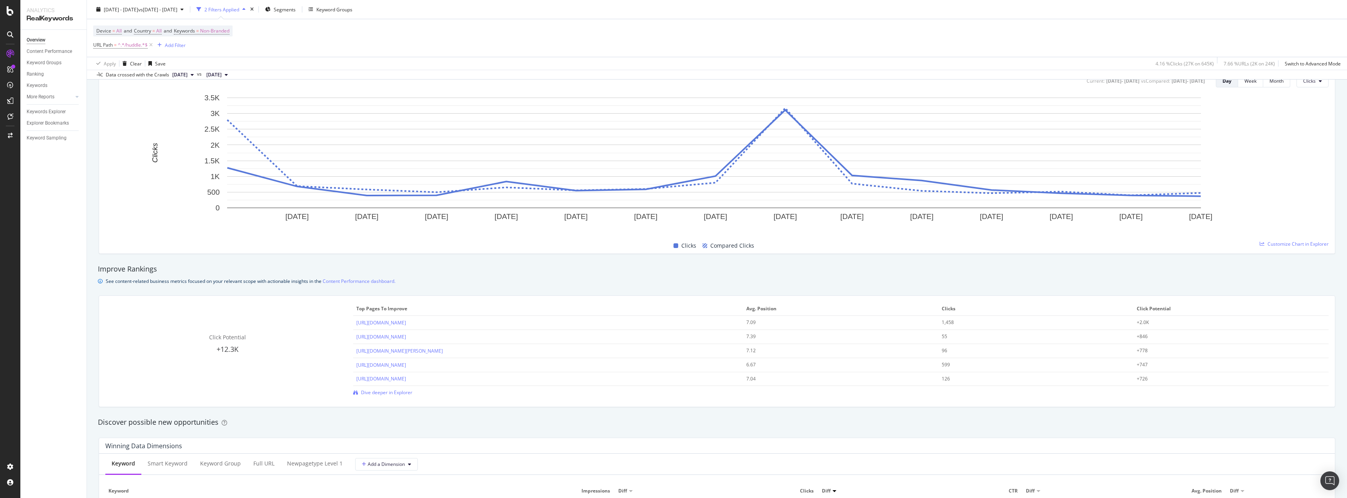
scroll to position [352, 0]
click at [550, 272] on div "Improve Rankings" at bounding box center [717, 267] width 1238 height 10
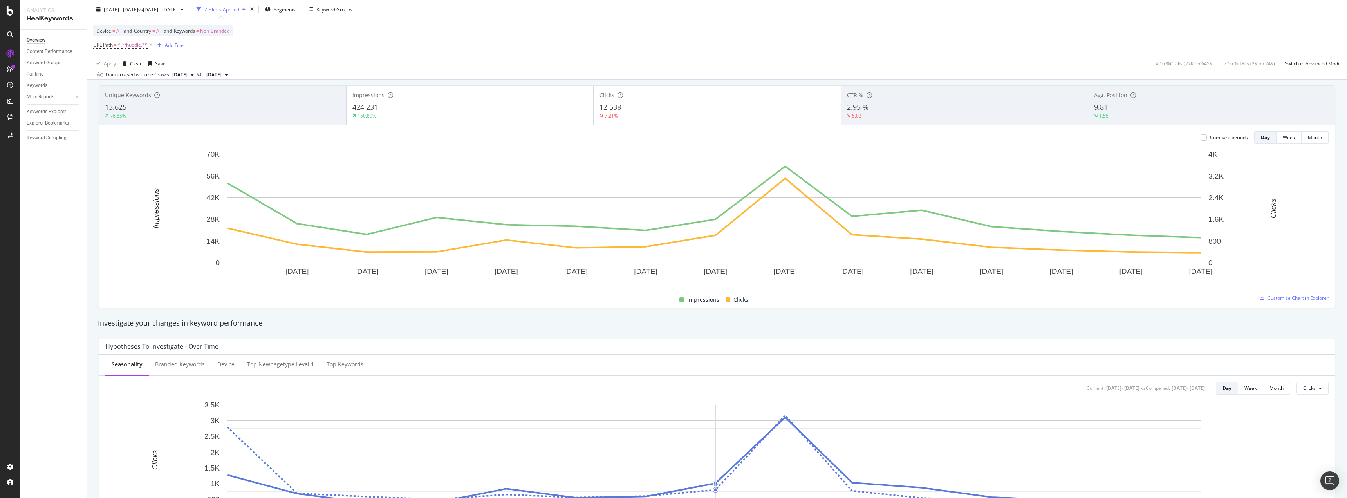
scroll to position [0, 0]
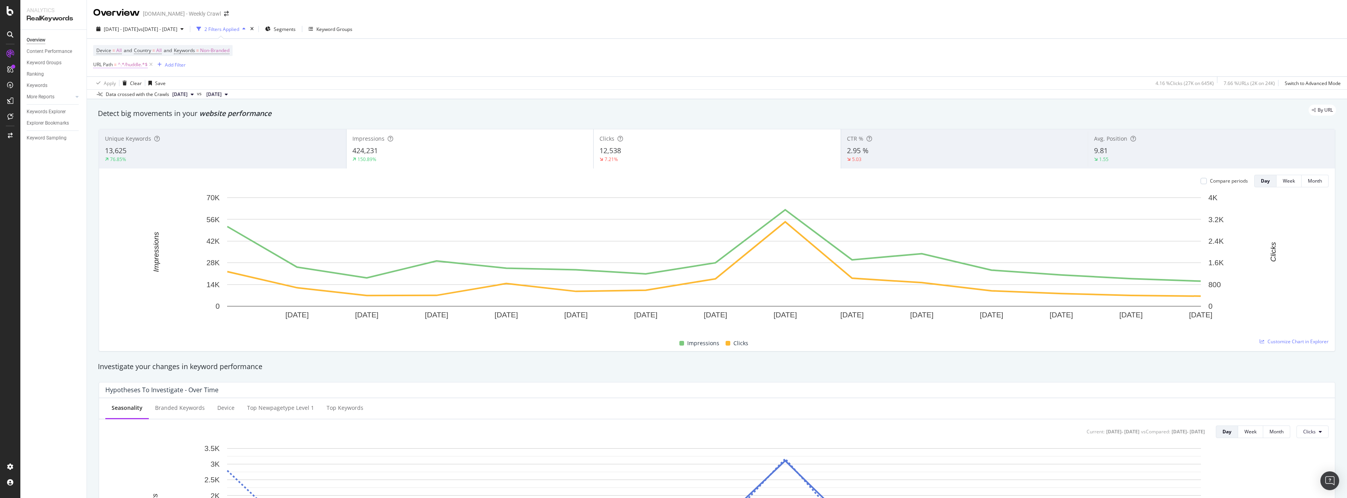
click at [137, 63] on span "^.*/huddle.*$" at bounding box center [133, 64] width 30 height 11
click at [156, 97] on input "/huddle" at bounding box center [137, 97] width 74 height 13
click at [137, 95] on input "/" at bounding box center [137, 97] width 74 height 13
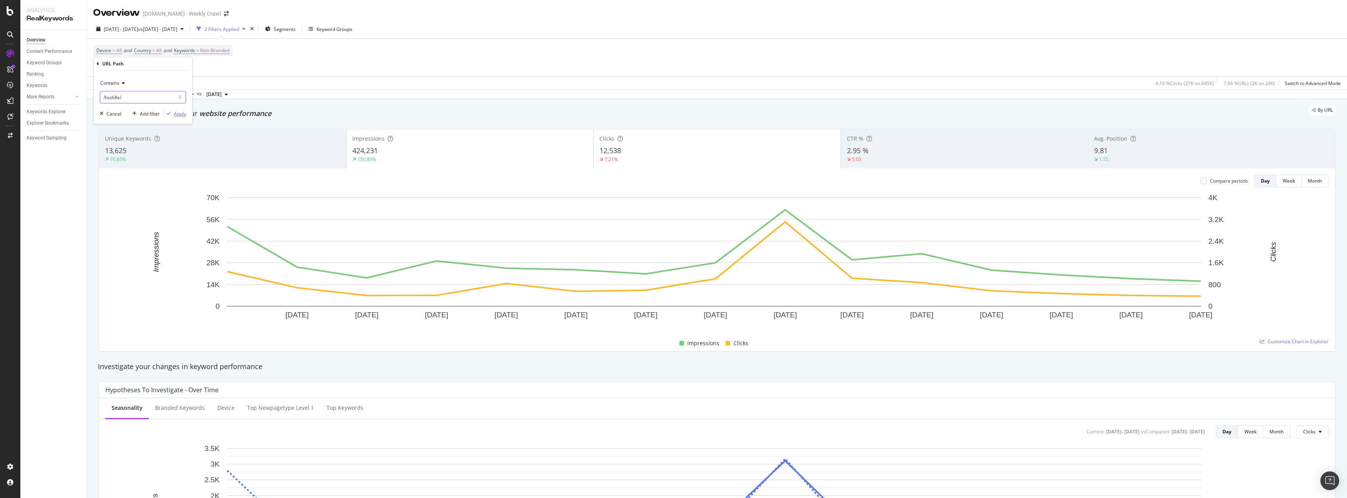
type input "/huddle/"
click at [180, 115] on div "Apply" at bounding box center [180, 113] width 12 height 7
click at [132, 63] on span "^.*/huddle/.*$" at bounding box center [133, 64] width 31 height 11
click at [156, 93] on input "/huddle/" at bounding box center [137, 97] width 74 height 13
click at [162, 97] on input "/huddle/" at bounding box center [137, 97] width 74 height 13
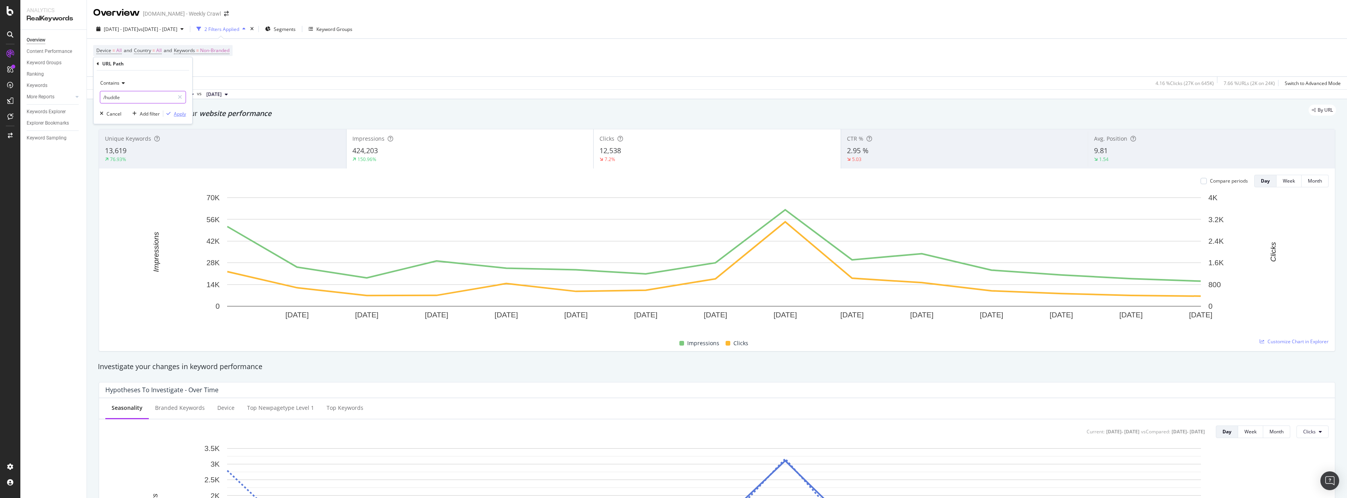
type input "/huddle"
click at [174, 117] on div "Apply" at bounding box center [174, 113] width 23 height 7
click at [188, 95] on span "[DATE]" at bounding box center [179, 94] width 15 height 7
click at [231, 121] on div "20.8K URLs" at bounding box center [229, 120] width 24 height 7
click at [222, 93] on span "[DATE]" at bounding box center [213, 94] width 15 height 7
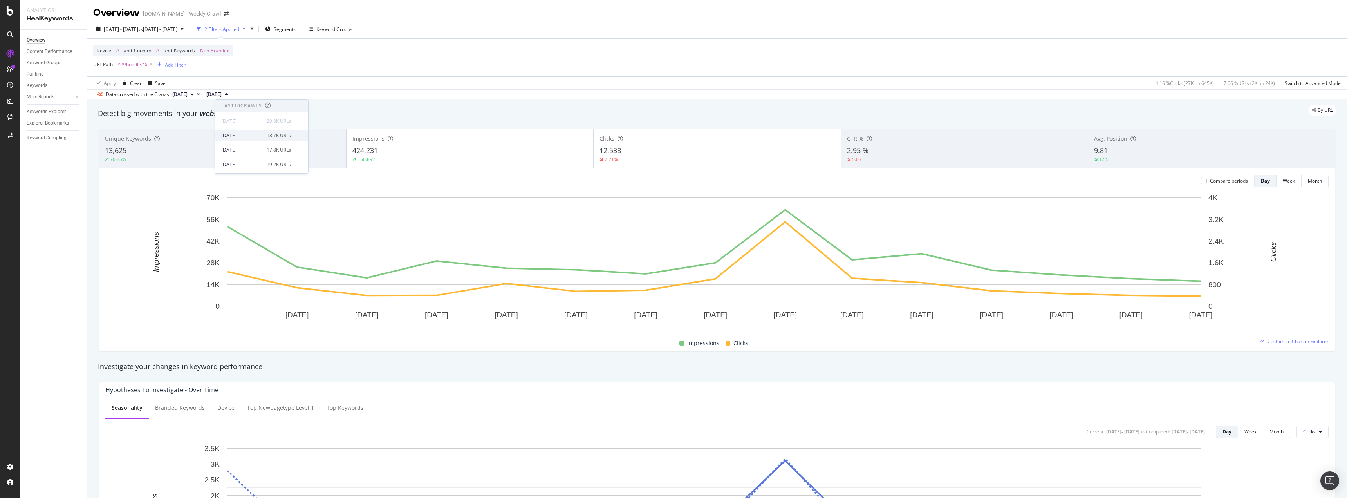
click at [261, 136] on div "[DATE] 18.7K URLs" at bounding box center [256, 135] width 70 height 7
click at [211, 52] on span "Non-Branded" at bounding box center [214, 50] width 29 height 11
click at [210, 70] on span "Non-Branded" at bounding box center [201, 68] width 32 height 7
click at [207, 125] on div "All" at bounding box center [232, 129] width 92 height 11
click at [262, 82] on div "Apply" at bounding box center [265, 85] width 12 height 7
